Goal: Task Accomplishment & Management: Manage account settings

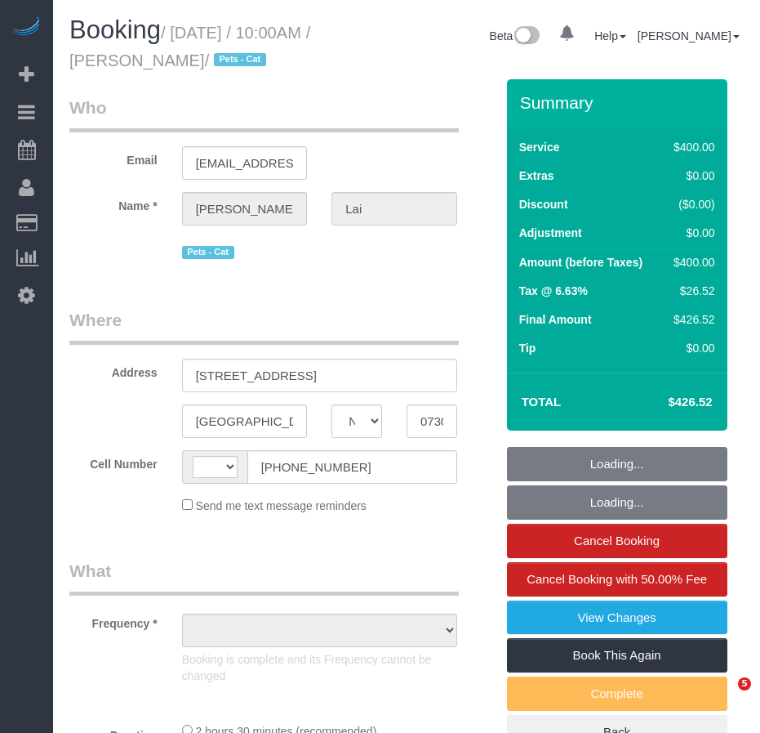
select select "NJ"
select select "object:619"
select select "string:stripe-pm_1S2vxZ4VGloSiKo72XQYZoO4"
select select "string:[GEOGRAPHIC_DATA]"
select select "spot1"
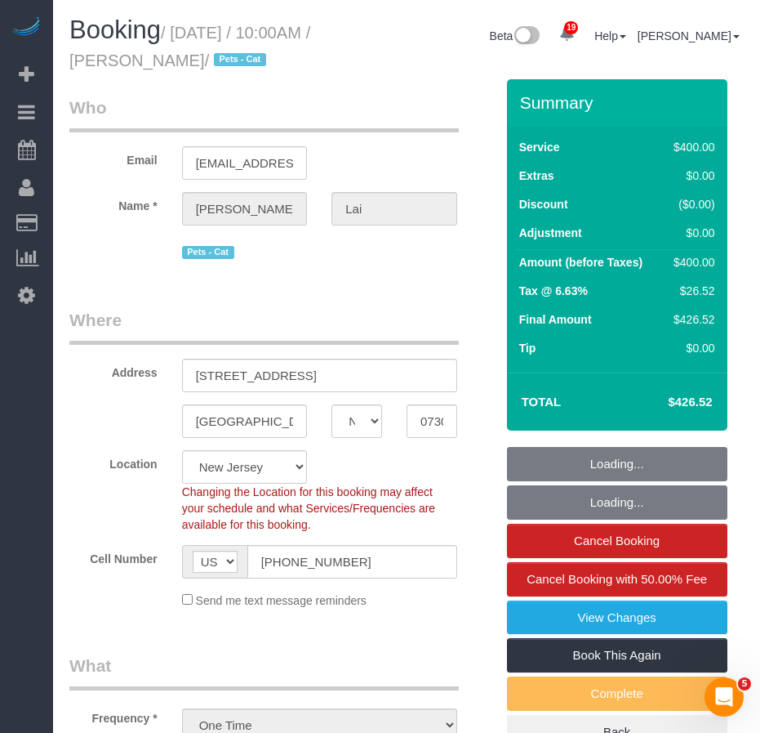
select select "2"
select select "150"
select select "number:89"
select select "number:90"
select select "number:14"
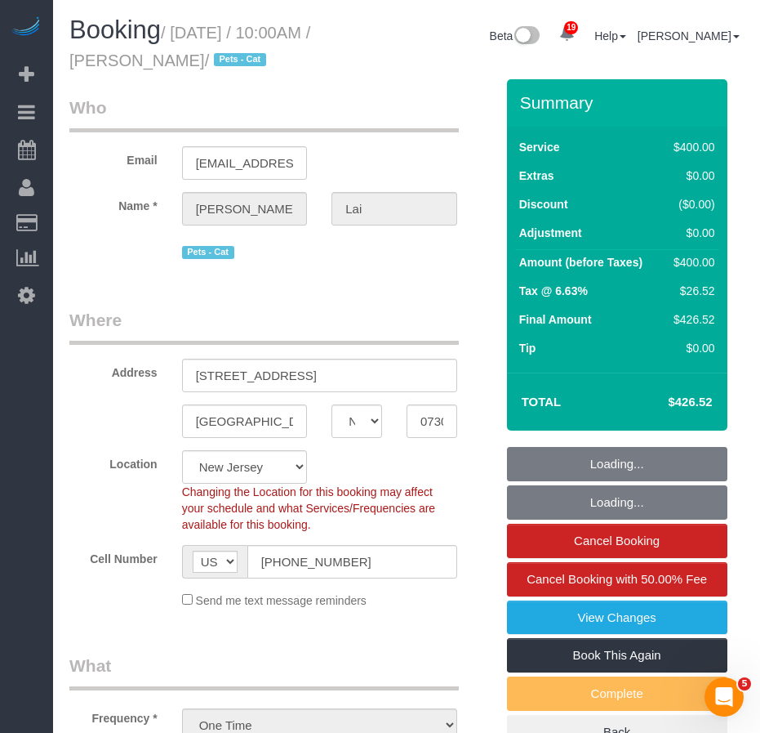
select select "number:5"
select select "object:1105"
drag, startPoint x: 0, startPoint y: 0, endPoint x: 225, endPoint y: 60, distance: 233.4
click at [225, 60] on small "/ September 08, 2025 / 10:00AM / Stacey Lai / Pets - Cat" at bounding box center [189, 47] width 241 height 46
copy small "[PERSON_NAME]"
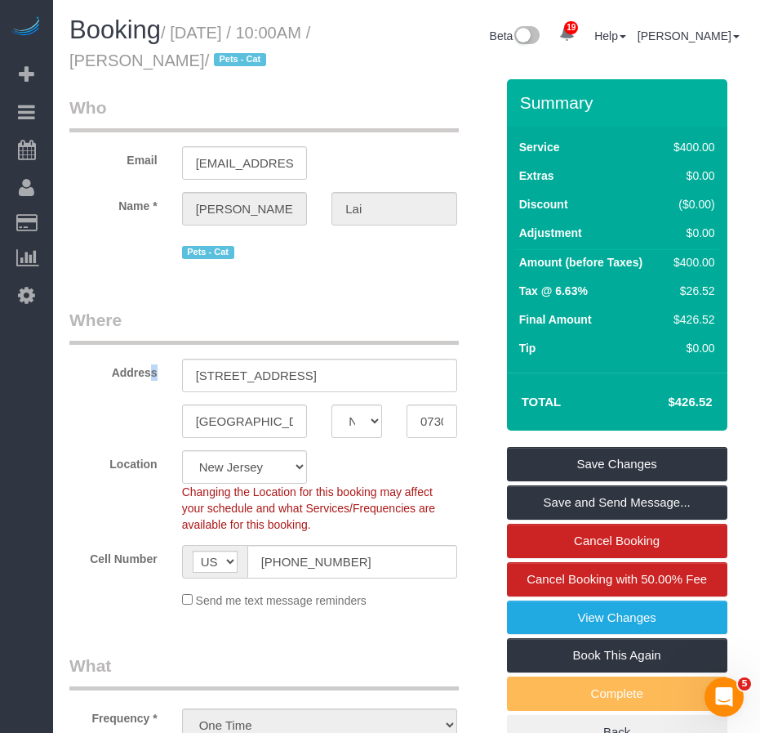
click at [110, 377] on label "Address" at bounding box center [113, 370] width 113 height 22
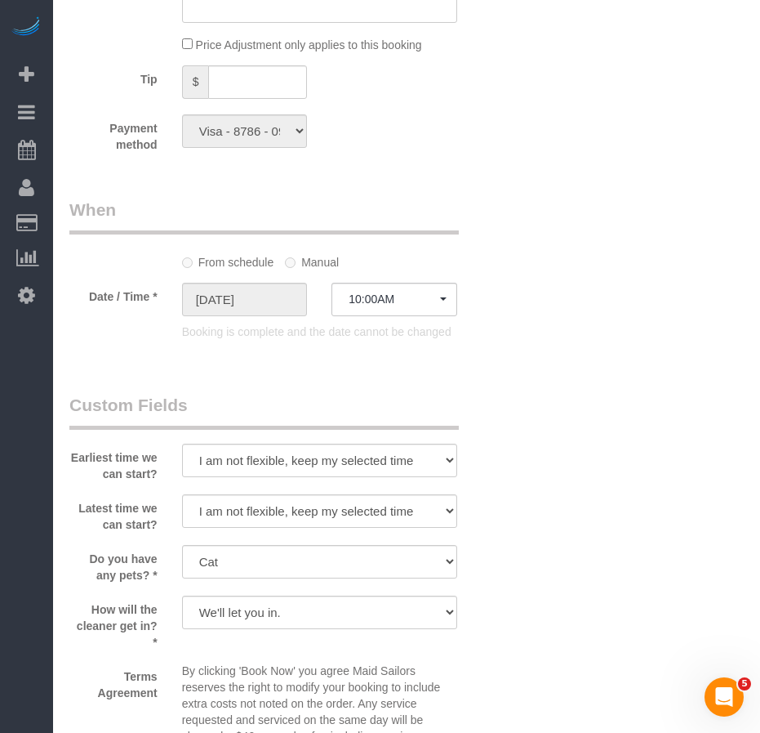
scroll to position [1259, 0]
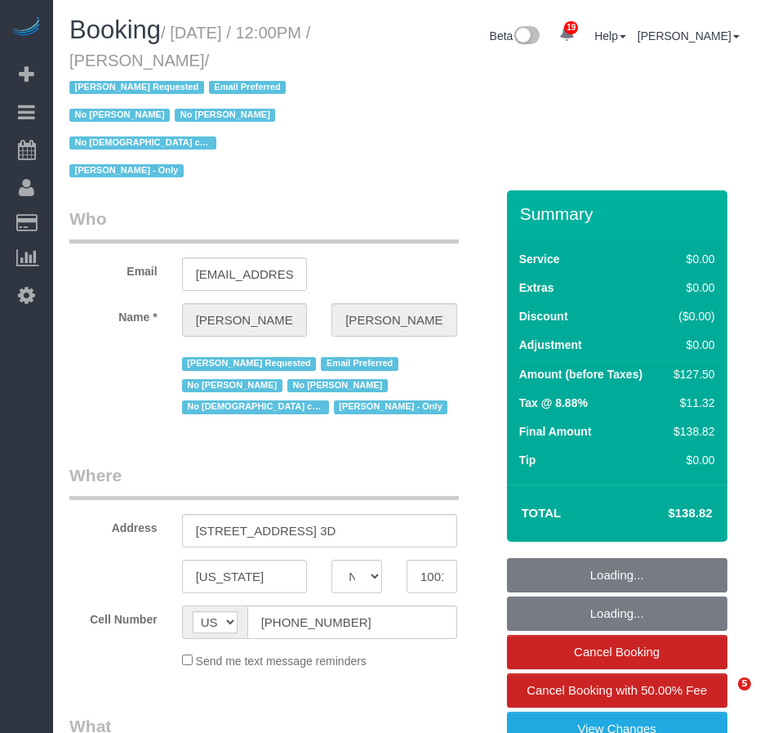
select select "NY"
select select "object:836"
select select "1"
select select "number:89"
select select "number:90"
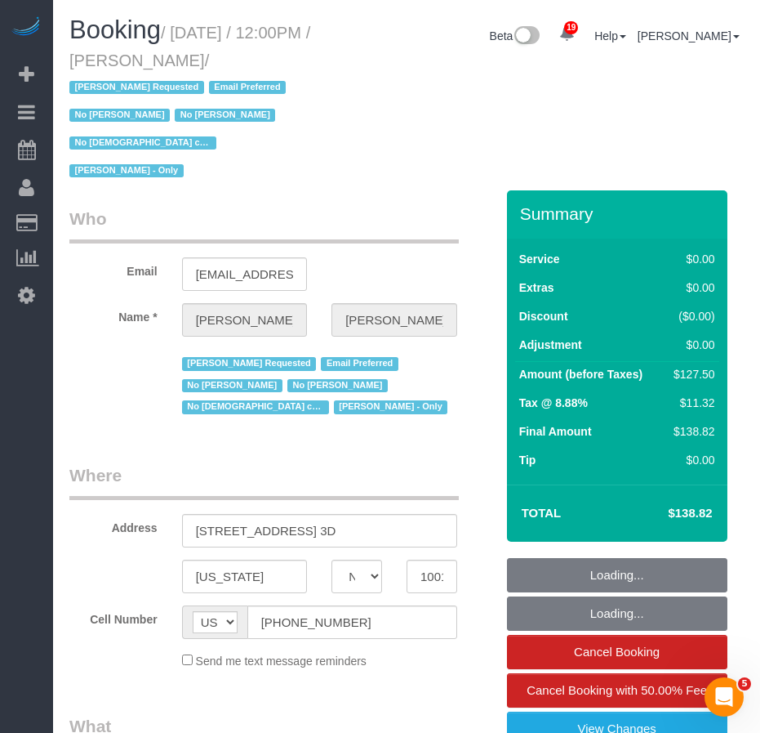
select select "number:15"
select select "number:5"
select select "number:21"
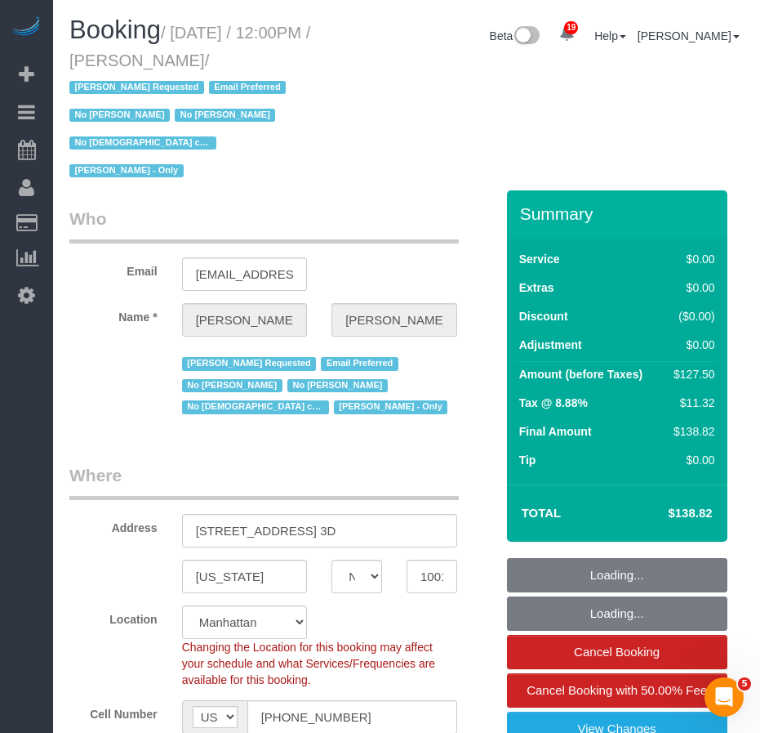
select select "string:stripe-pm_1GCVxt4VGloSiKo72hEl1Oq0"
select select "object:1150"
select select "spot1"
select select "1"
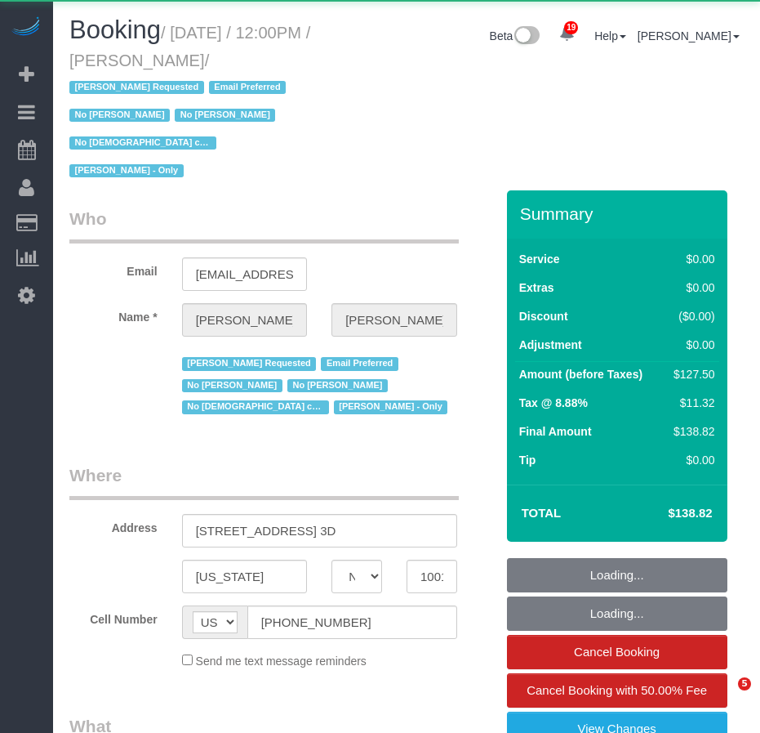
select select "NY"
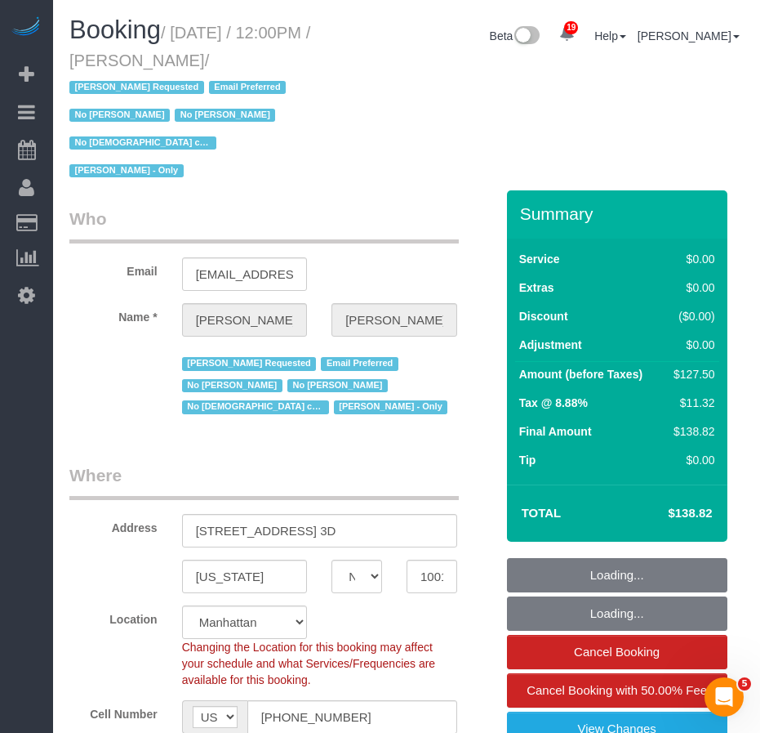
select select "object:842"
select select "number:89"
select select "number:90"
select select "number:15"
select select "number:5"
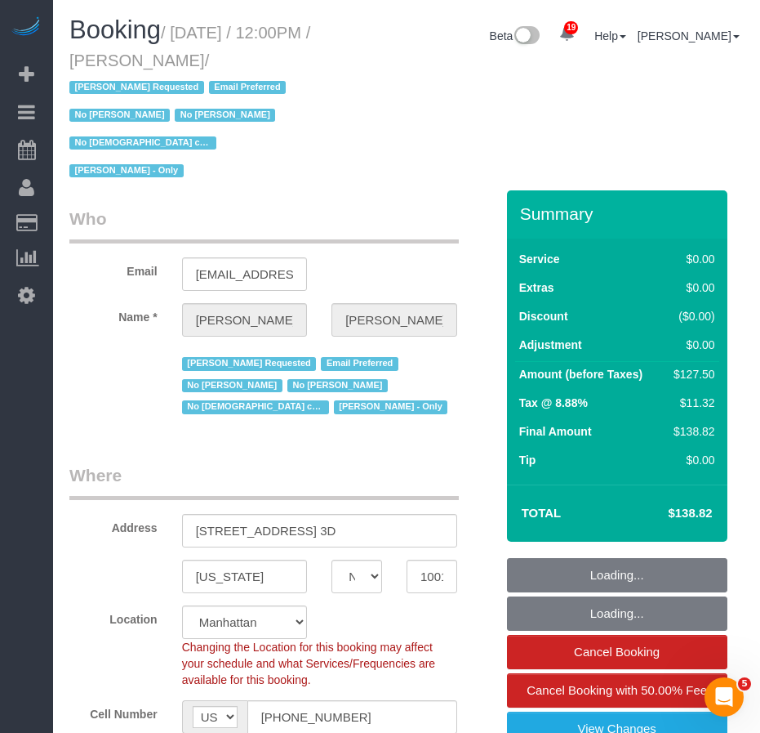
select select "number:21"
select select "string:stripe-pm_1GCVxt4VGloSiKo72hEl1Oq0"
select select "1"
select select "spot1"
select select "1"
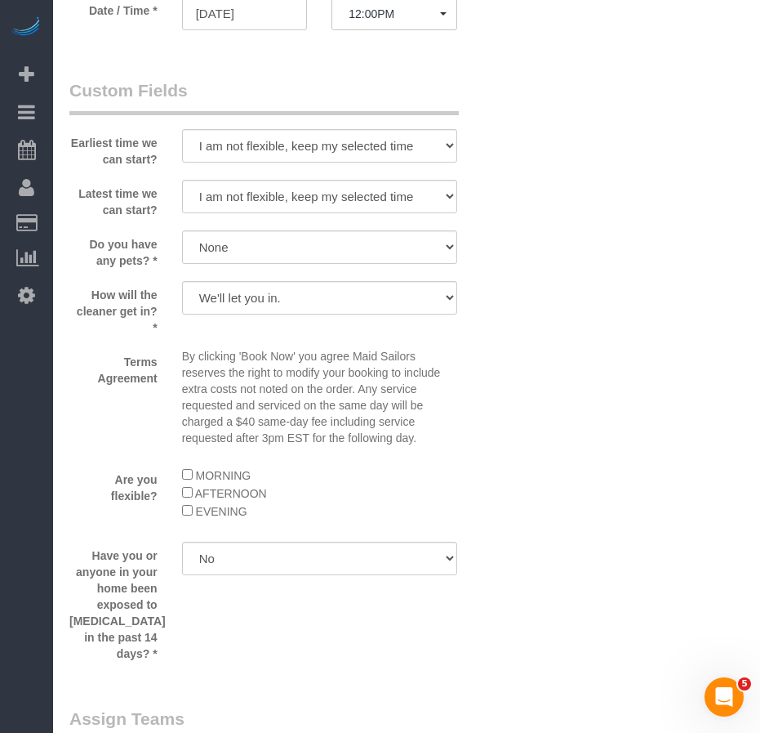
scroll to position [1960, 0]
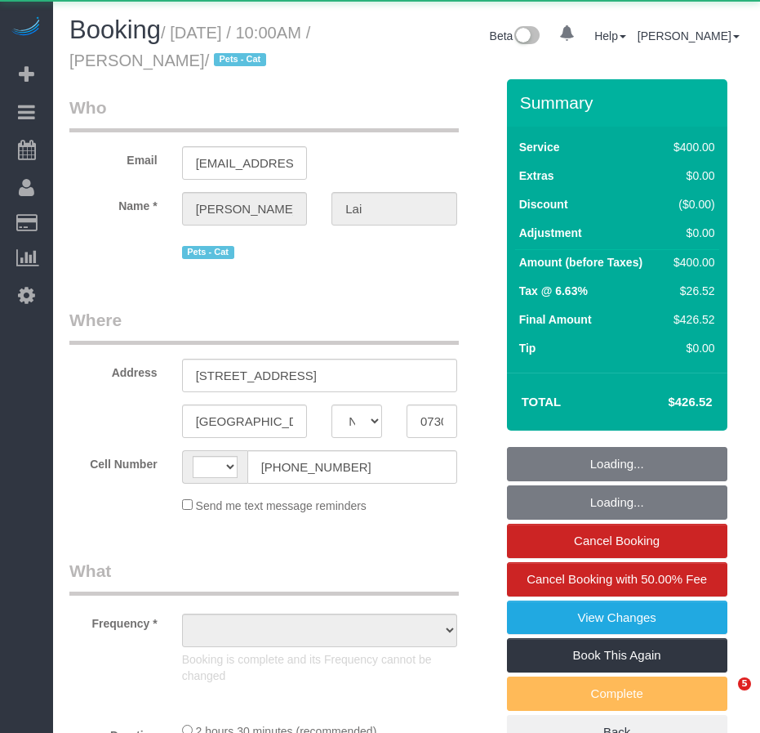
select select "NJ"
select select "object:553"
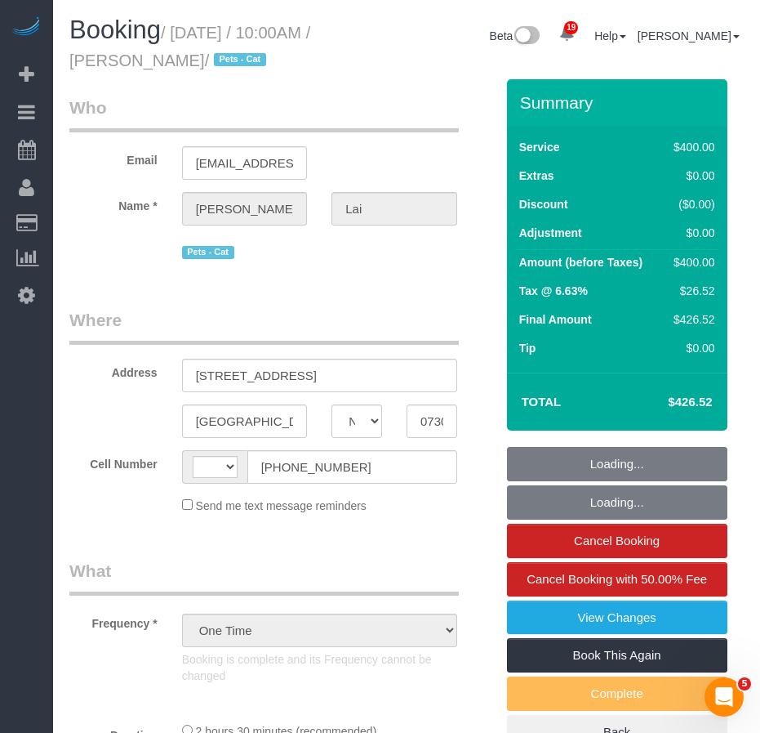
select select "string:stripe-pm_1S2vxZ4VGloSiKo72XQYZoO4"
select select "string:US"
select select "spot1"
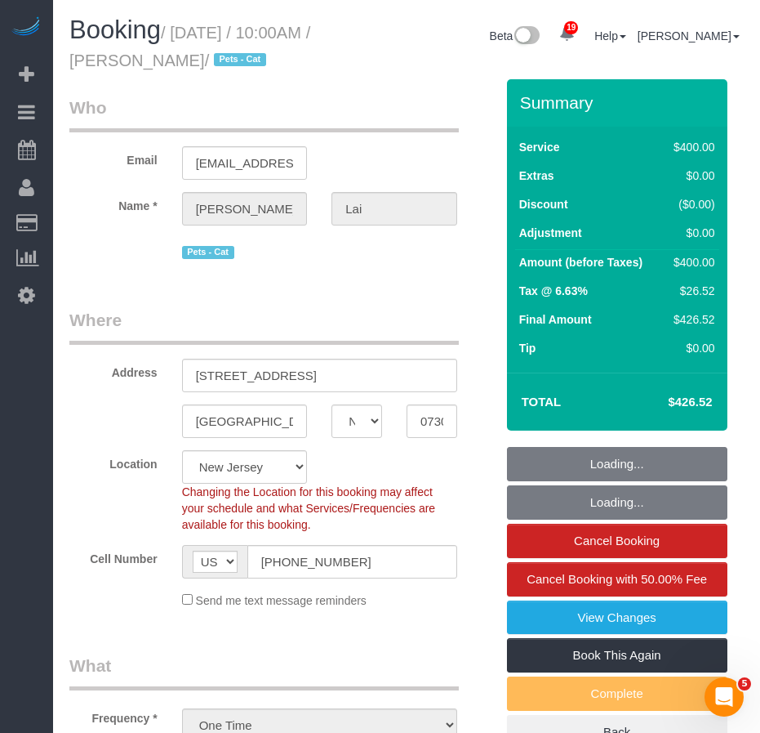
select select "2"
select select "150"
select select "number:89"
select select "number:90"
select select "number:14"
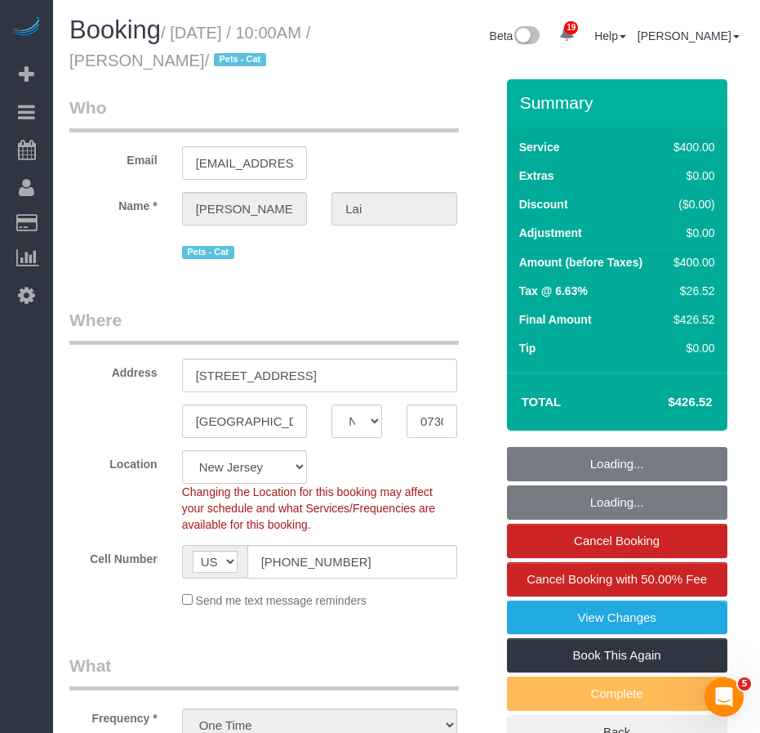
select select "number:5"
select select "spot6"
select select "object:1105"
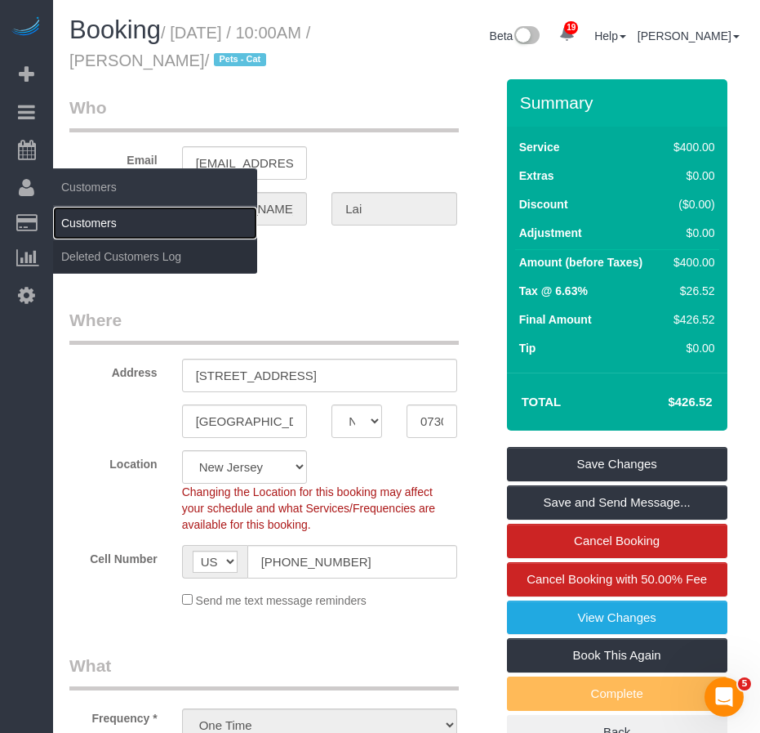
click at [88, 222] on link "Customers" at bounding box center [155, 223] width 204 height 33
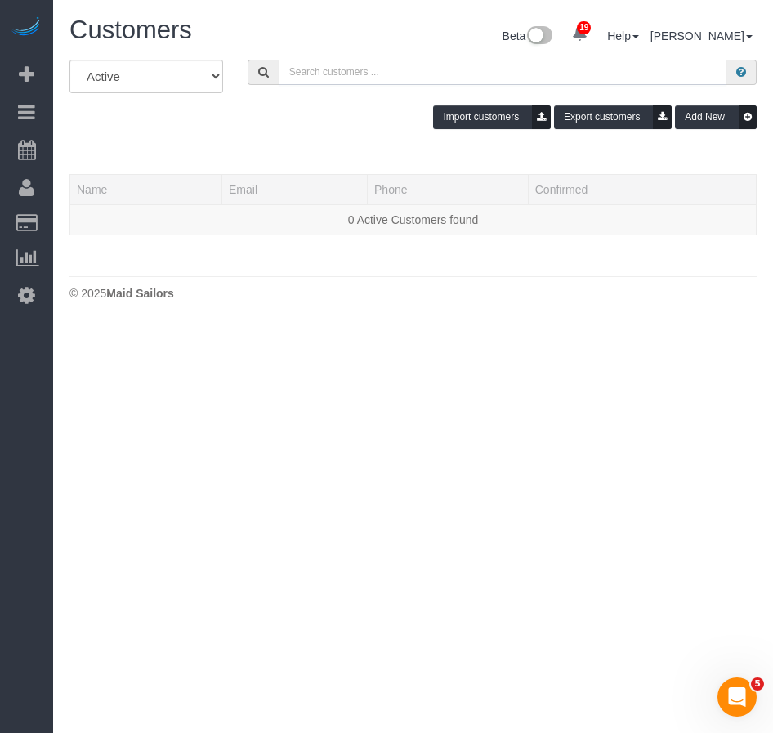
click at [311, 73] on input "text" at bounding box center [503, 72] width 448 height 25
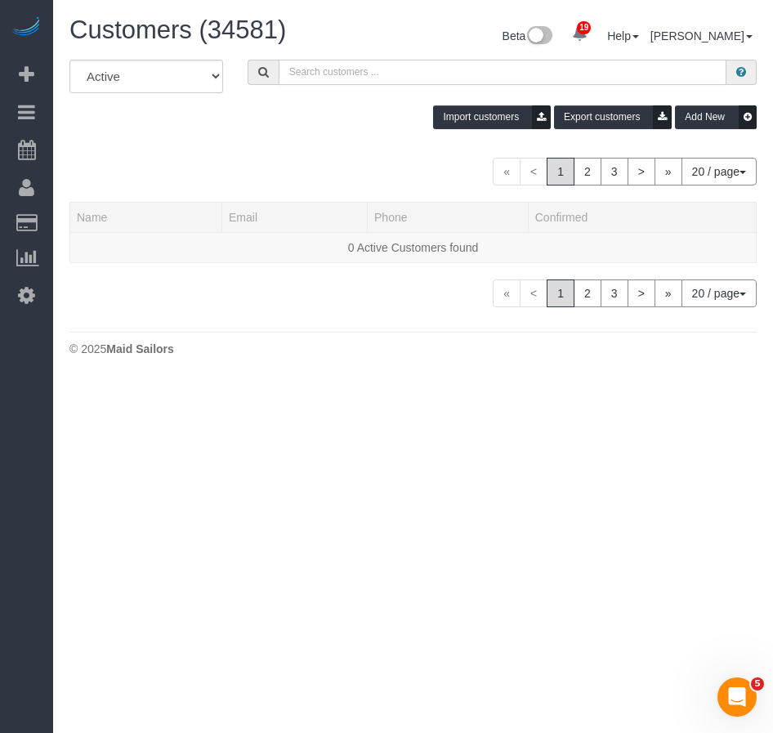
paste input "Stacey Lai"
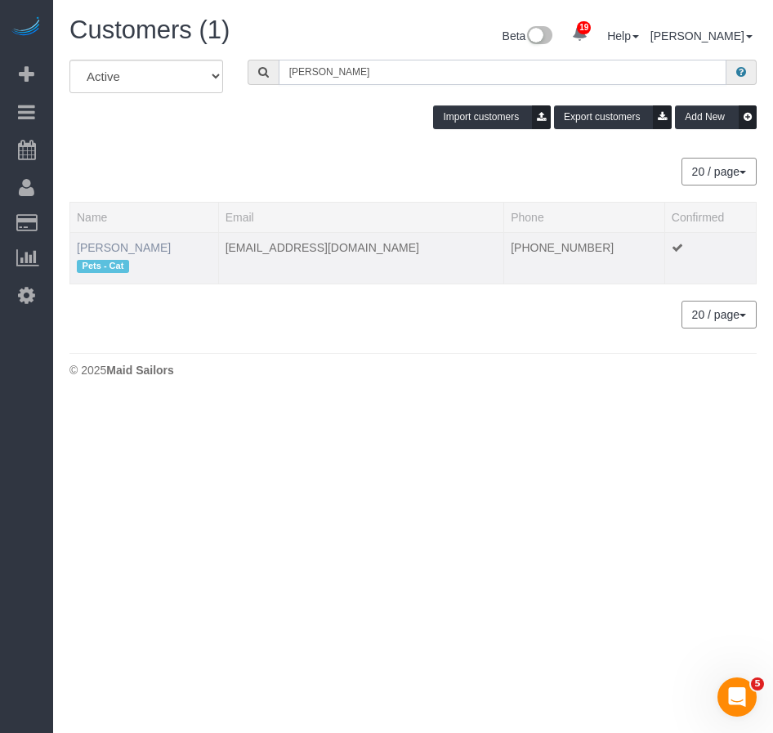
type input "Stacey Lai"
click at [118, 250] on link "Stacey Lai" at bounding box center [124, 247] width 94 height 13
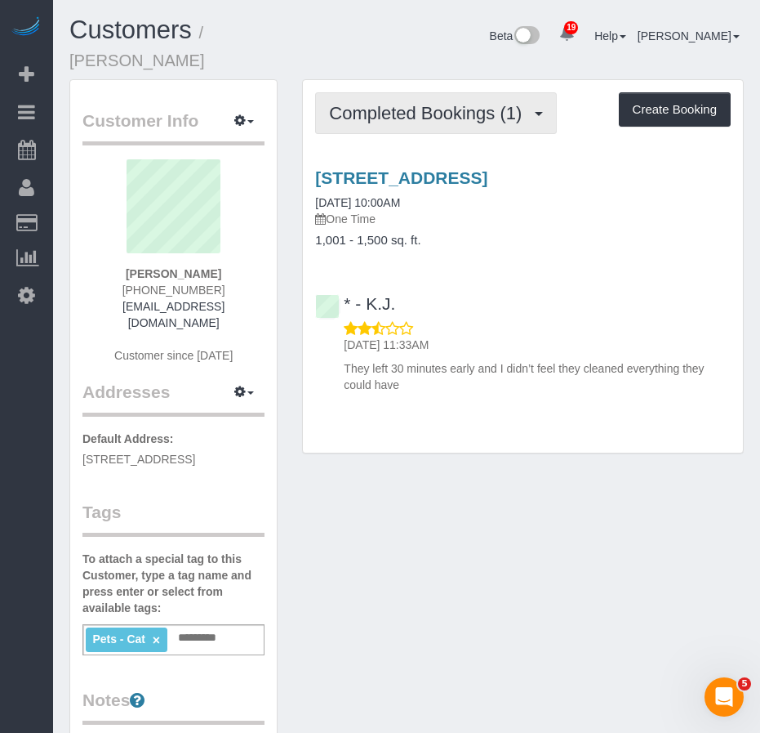
click at [428, 103] on span "Completed Bookings (1)" at bounding box center [429, 113] width 201 height 20
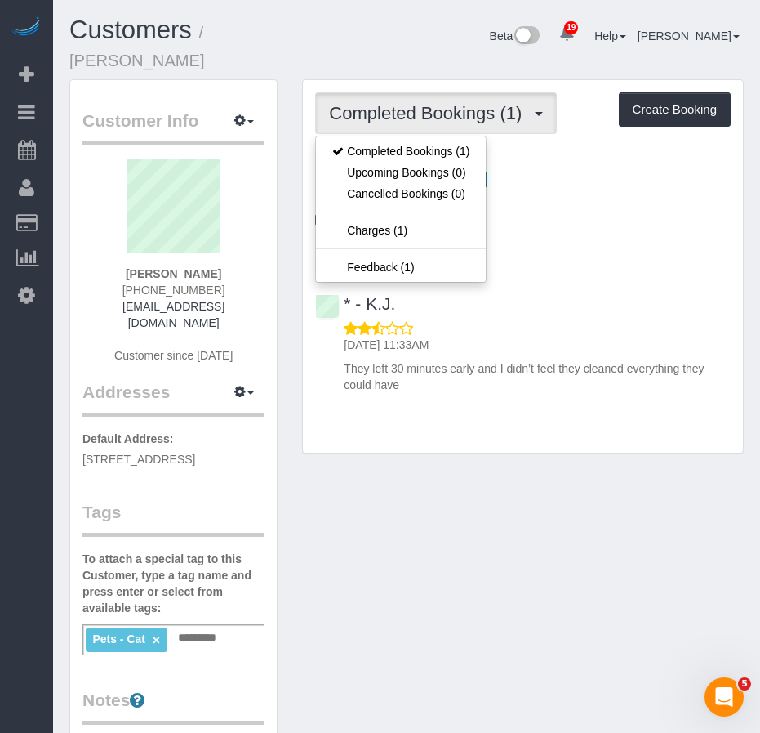
click at [406, 514] on div "Customer Info Edit Contact Info Send Message Email Preferences Special Sales Ta…" at bounding box center [406, 660] width 699 height 1163
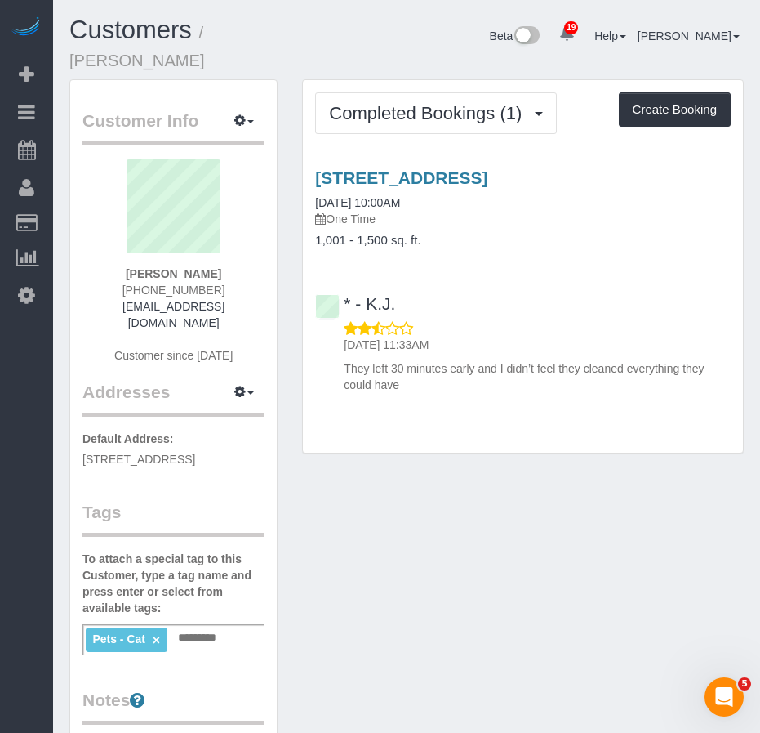
click at [406, 386] on div "Completed Bookings (1) Completed Bookings (1) Upcoming Bookings (0) Cancelled B…" at bounding box center [523, 266] width 440 height 372
click at [475, 362] on p "They left 30 minutes early and I didn’t feel they cleaned everything they could…" at bounding box center [537, 376] width 387 height 33
click at [503, 400] on div "Completed Bookings (1) Completed Bookings (1) Upcoming Bookings (0) Cancelled B…" at bounding box center [523, 266] width 440 height 372
